Goal: Task Accomplishment & Management: Complete application form

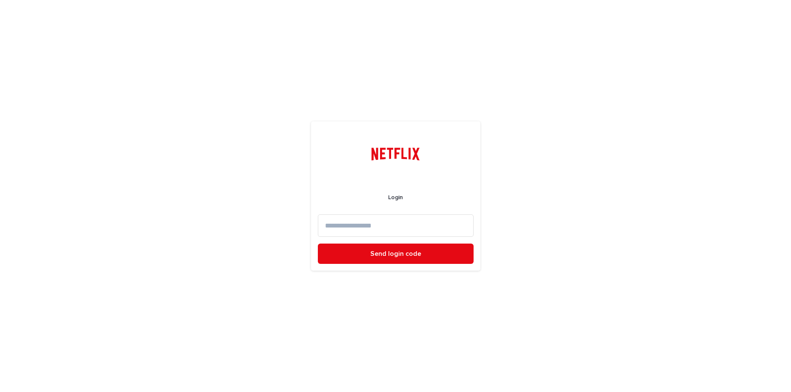
click at [399, 221] on input at bounding box center [396, 225] width 156 height 22
type input "**********"
click at [318, 244] on button "Send login code" at bounding box center [396, 254] width 156 height 20
click at [367, 228] on input at bounding box center [396, 225] width 156 height 22
paste input "*****"
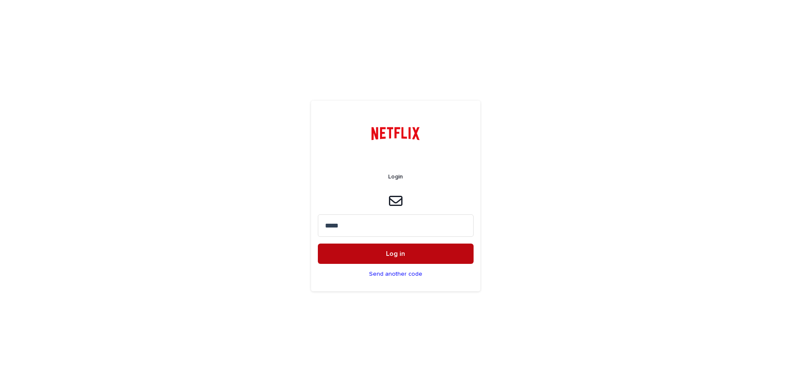
type input "*****"
click at [421, 254] on button "Log in" at bounding box center [396, 254] width 156 height 20
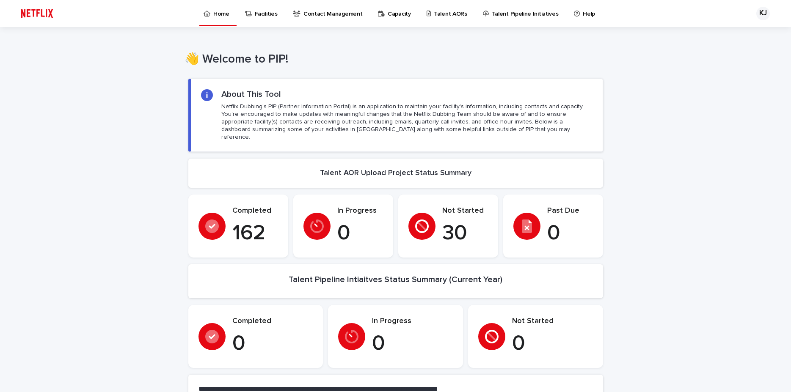
click at [444, 14] on p "Talent AORs" at bounding box center [450, 9] width 33 height 18
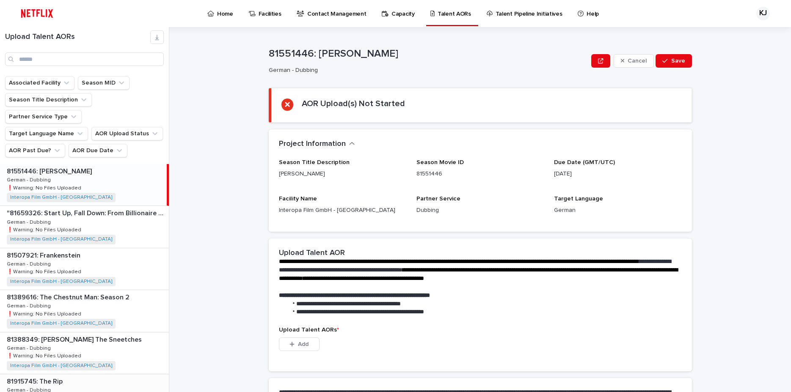
click at [37, 376] on p "81915745: The Rip" at bounding box center [36, 381] width 58 height 10
click at [288, 341] on button "Add" at bounding box center [299, 345] width 41 height 14
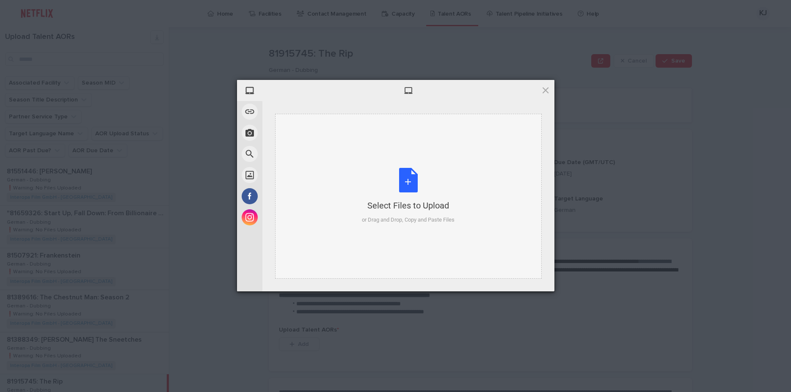
click at [407, 185] on div "Select Files to Upload or Drag and Drop, Copy and Paste Files" at bounding box center [408, 196] width 93 height 56
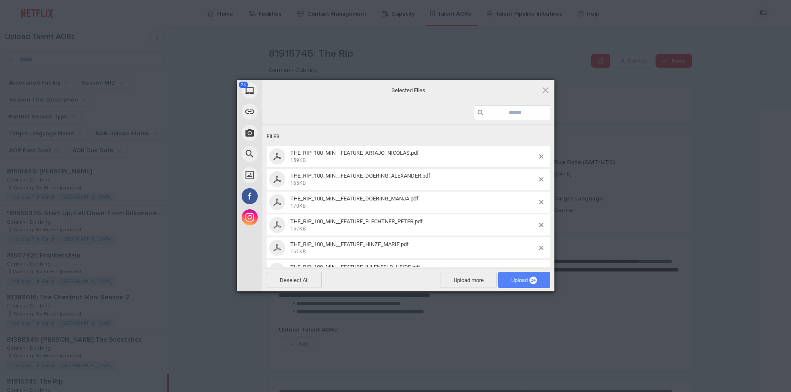
click at [519, 281] on span "Upload 24" at bounding box center [524, 280] width 26 height 6
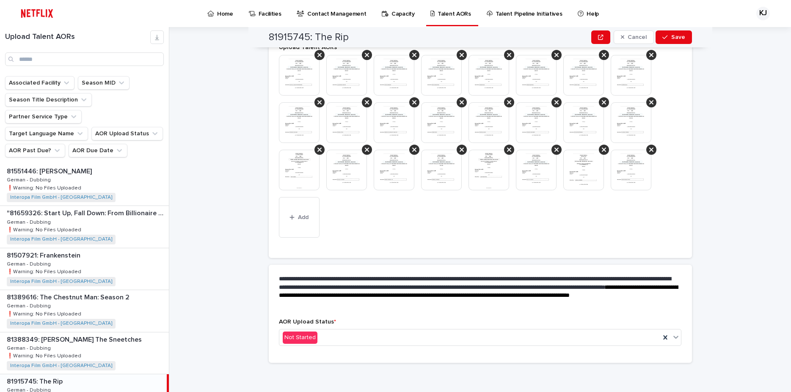
scroll to position [243, 0]
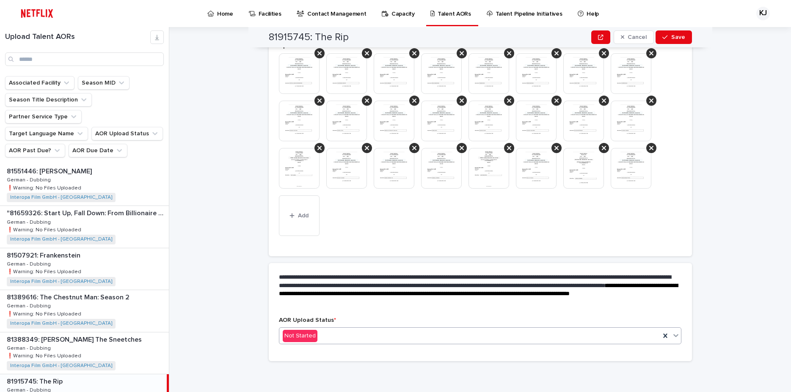
click at [579, 337] on div "Not Started" at bounding box center [469, 336] width 381 height 14
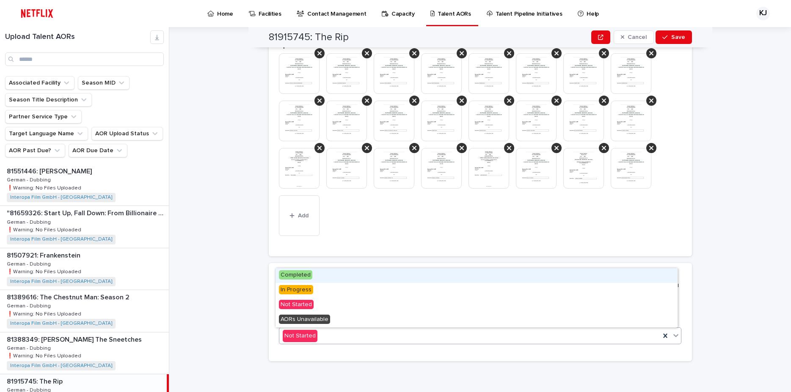
click at [288, 278] on span "Completed" at bounding box center [295, 274] width 33 height 9
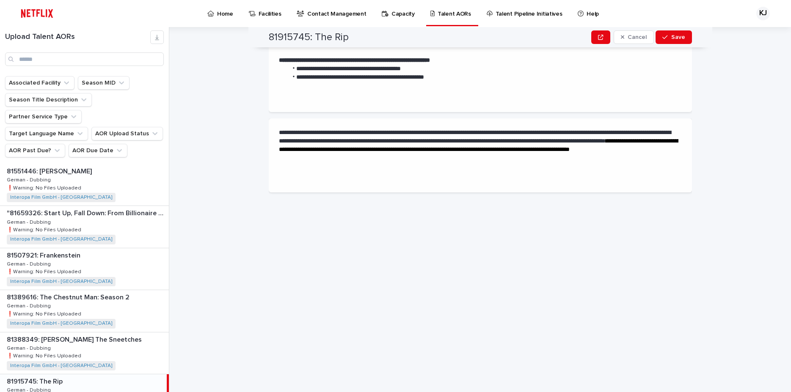
scroll to position [0, 0]
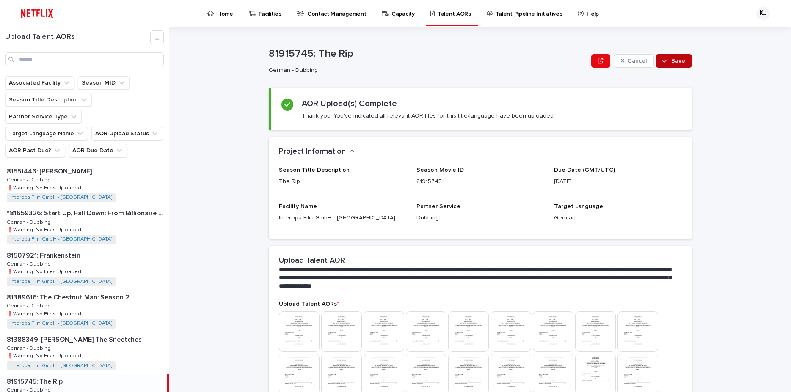
click at [674, 58] on button "Save" at bounding box center [673, 61] width 36 height 14
click at [49, 250] on p "81507921: Frankenstein" at bounding box center [44, 255] width 75 height 10
